Goal: Navigation & Orientation: Find specific page/section

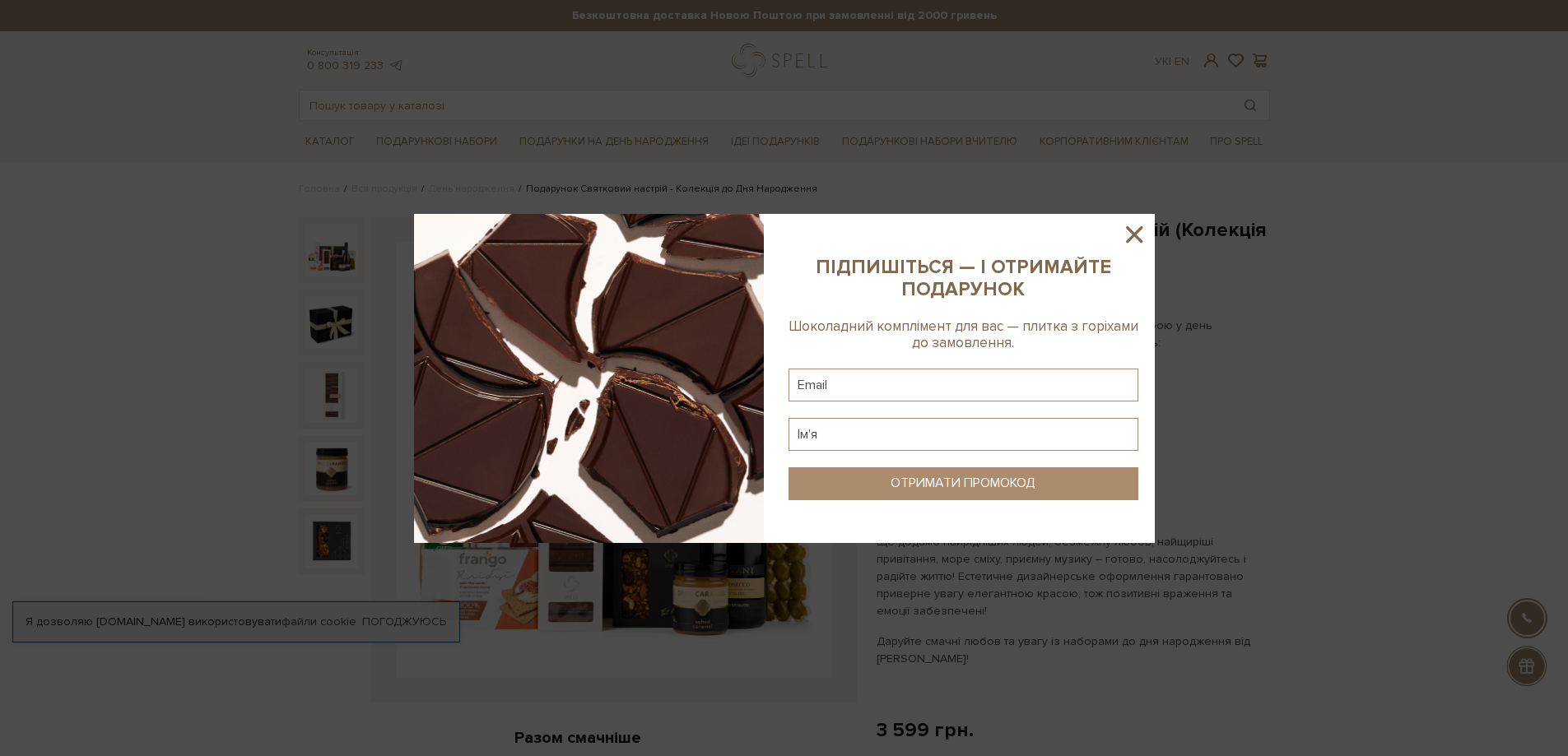
click at [1144, 225] on icon at bounding box center [1133, 234] width 28 height 28
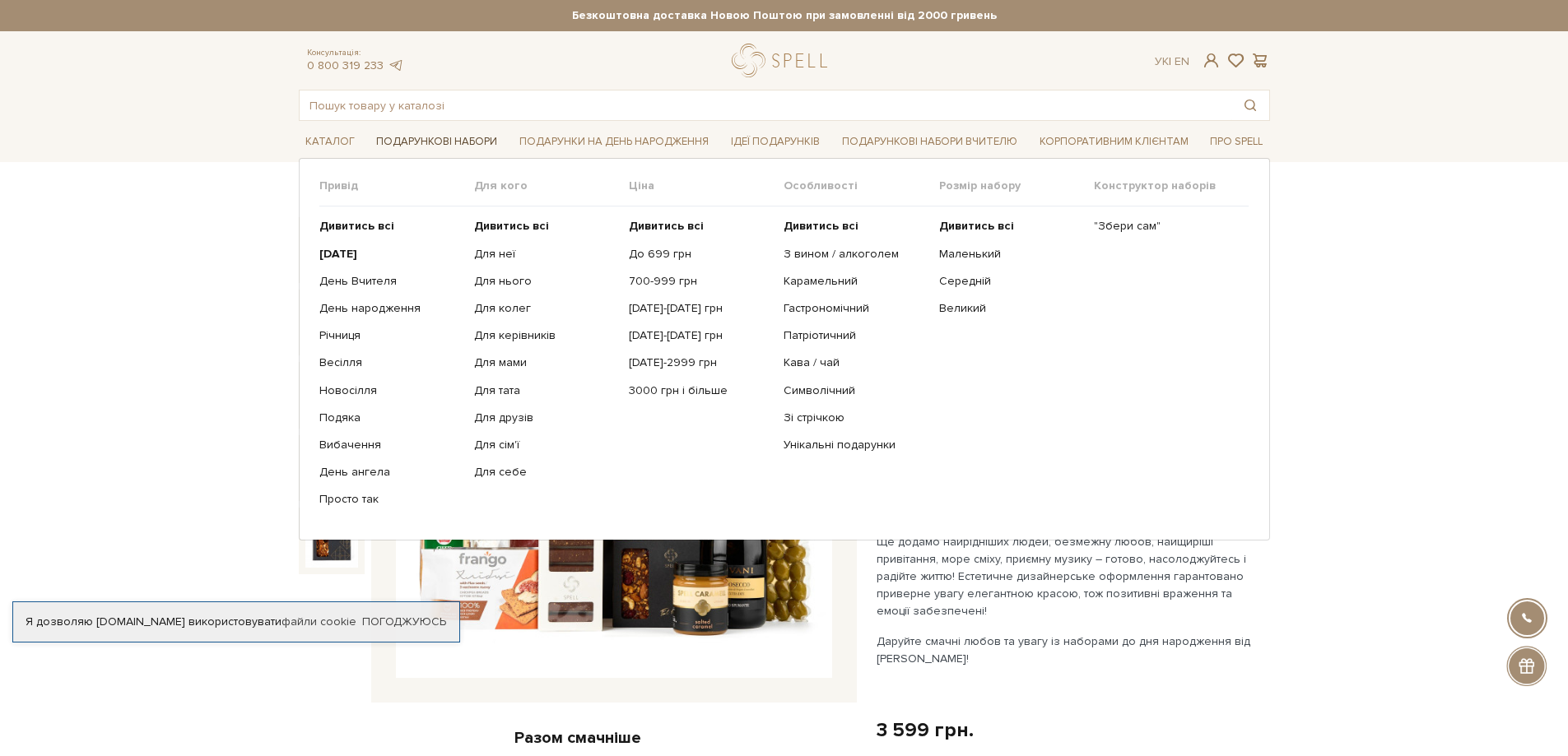
click at [425, 142] on link "Подарункові набори" at bounding box center [437, 142] width 134 height 25
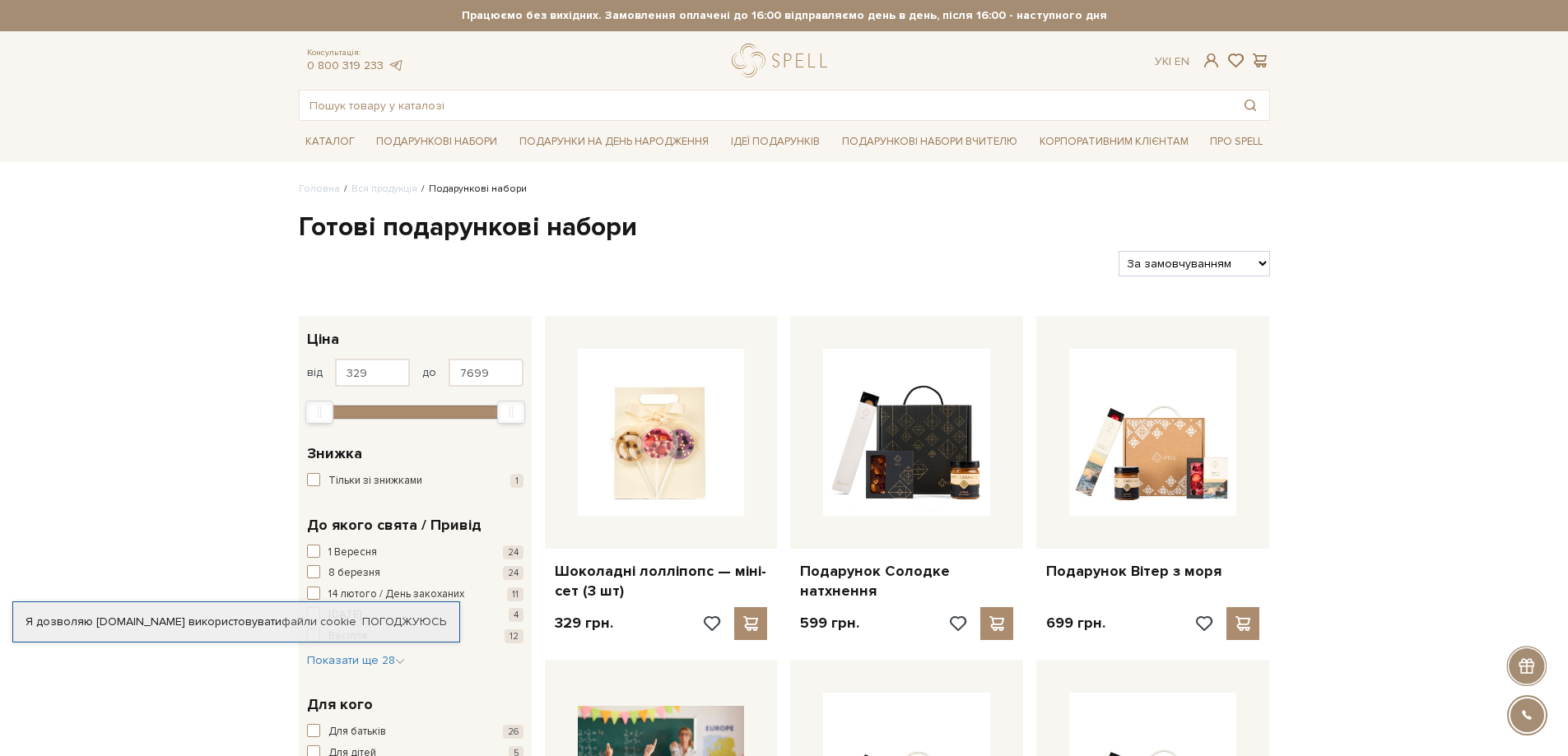
click at [424, 142] on link "Подарункові набори" at bounding box center [437, 142] width 134 height 25
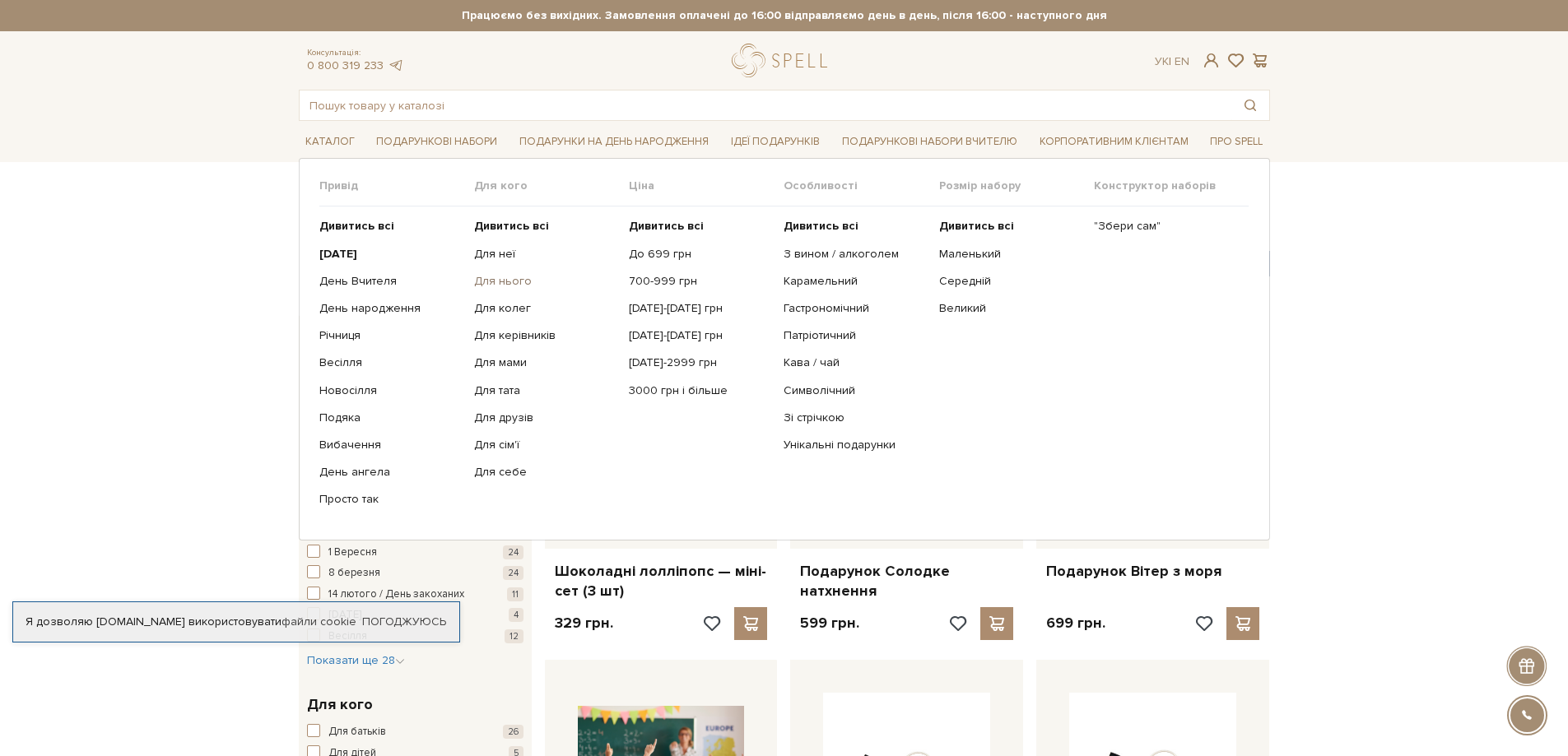
click at [510, 283] on link "Для нього" at bounding box center [546, 282] width 142 height 15
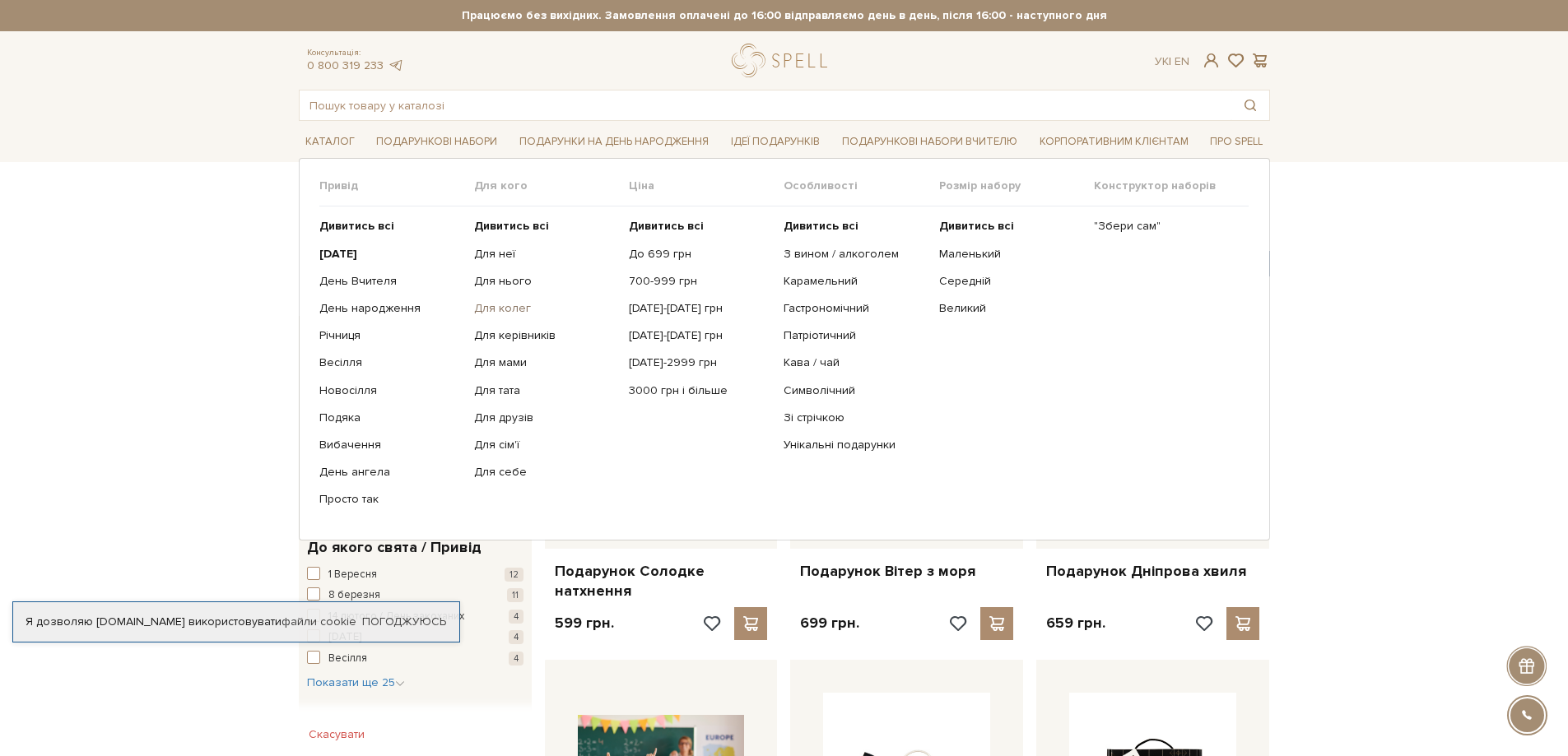
click at [497, 310] on link "Для колег" at bounding box center [546, 308] width 142 height 15
click at [642, 251] on link "До 699 грн" at bounding box center [700, 255] width 142 height 15
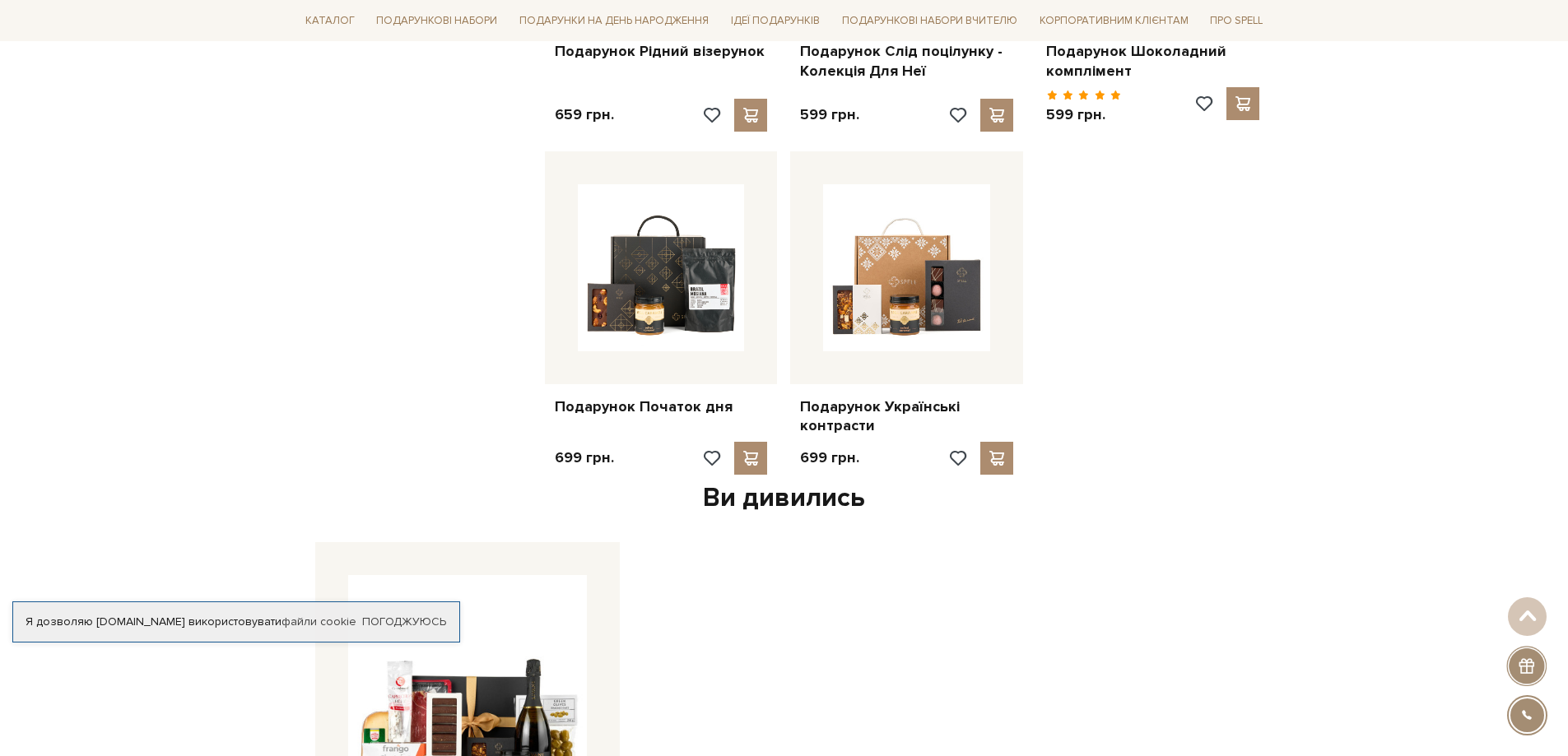
scroll to position [1564, 0]
